Goal: Information Seeking & Learning: Learn about a topic

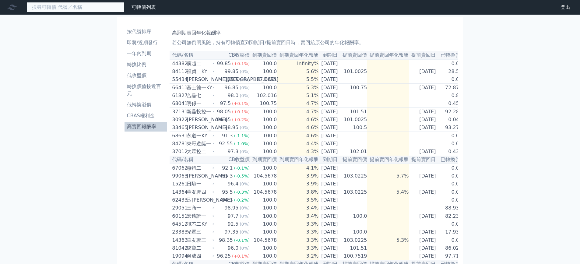
click at [74, 5] on input at bounding box center [75, 7] width 97 height 10
type input "7"
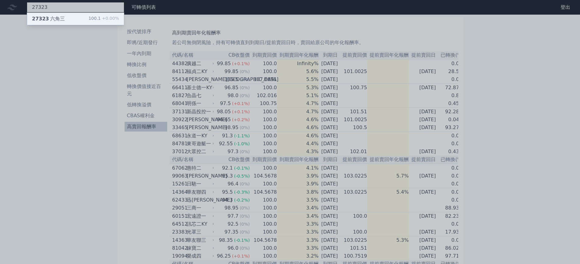
type input "27323"
click at [49, 21] on div "27323 六角三" at bounding box center [48, 18] width 33 height 7
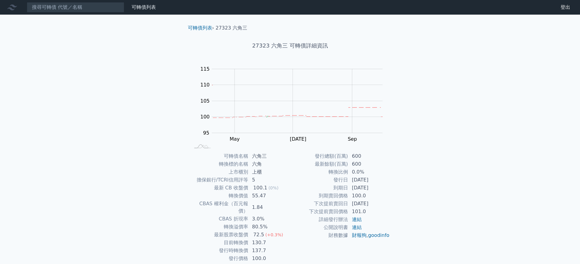
click at [391, 165] on div "可轉債名稱 六角三 轉換標的名稱 六角 上市櫃別 上櫃 擔保銀行/TCRI信用評等 5 最新 CB 收盤價 100.1 (0%) 轉換價值 55.47 CBA…" at bounding box center [290, 207] width 214 height 110
click at [53, 5] on input at bounding box center [75, 7] width 97 height 10
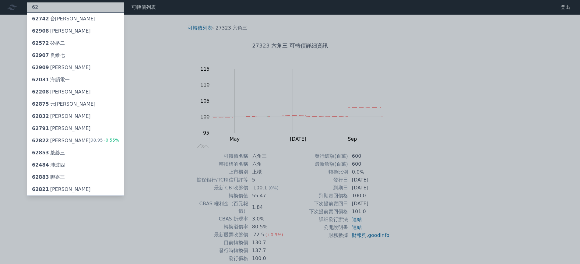
type input "6"
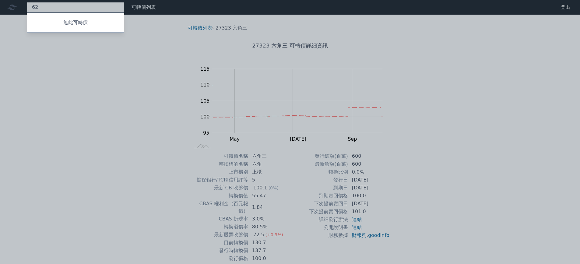
type input "6"
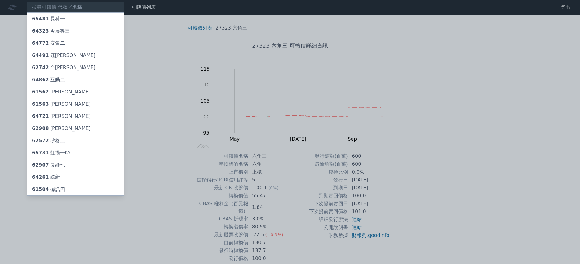
drag, startPoint x: 500, startPoint y: 121, endPoint x: 494, endPoint y: 121, distance: 5.5
click at [499, 121] on div at bounding box center [290, 132] width 580 height 264
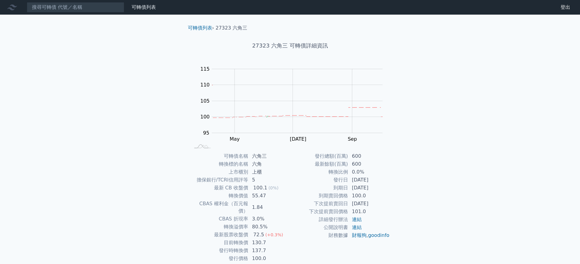
click at [144, 12] on div "65481 長科一 64323 今展科三 64772 安集二 64491 鈺邦一 62742 台燿二 64862 互動二 61562 [PERSON_NAME…" at bounding box center [79, 7] width 158 height 10
click at [143, 9] on link "可轉債列表" at bounding box center [144, 7] width 24 height 6
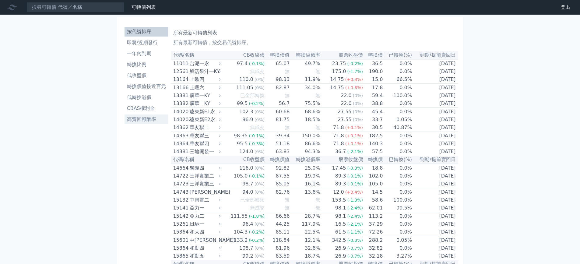
click at [145, 119] on li "高賣回報酬率" at bounding box center [147, 119] width 44 height 7
